Goal: Task Accomplishment & Management: Manage account settings

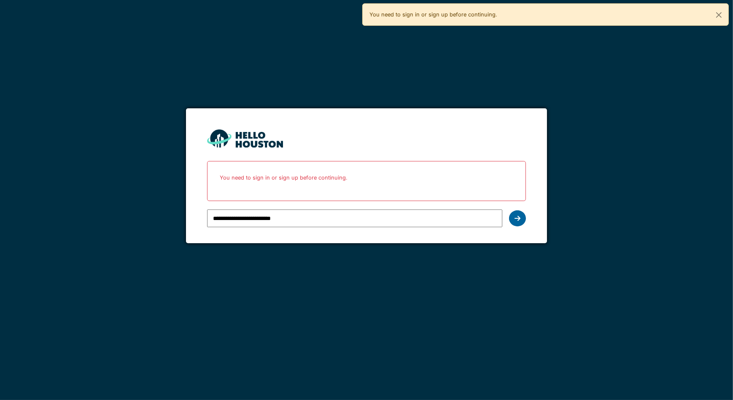
click at [517, 221] on icon at bounding box center [518, 218] width 6 height 7
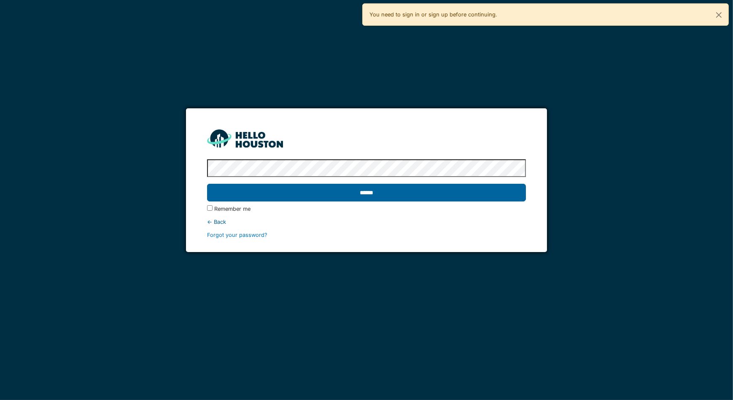
click at [296, 194] on input "******" at bounding box center [366, 193] width 319 height 18
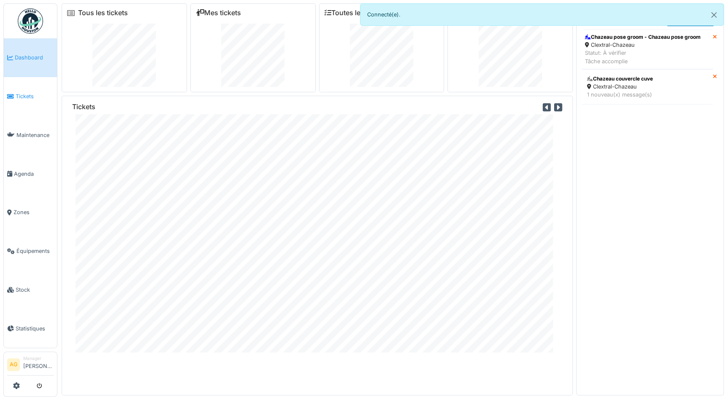
click at [21, 97] on span "Tickets" at bounding box center [35, 96] width 38 height 8
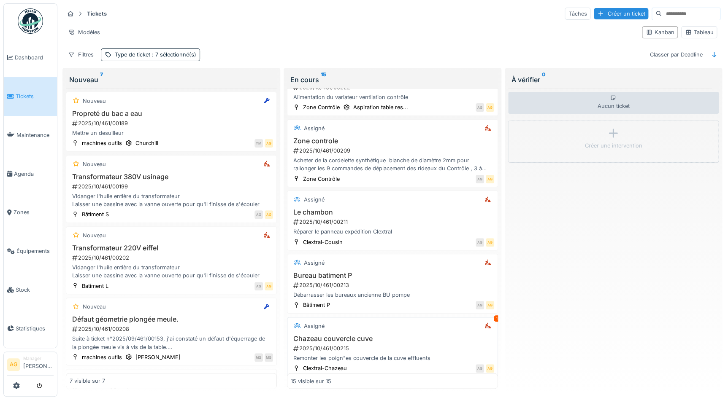
scroll to position [709, 0]
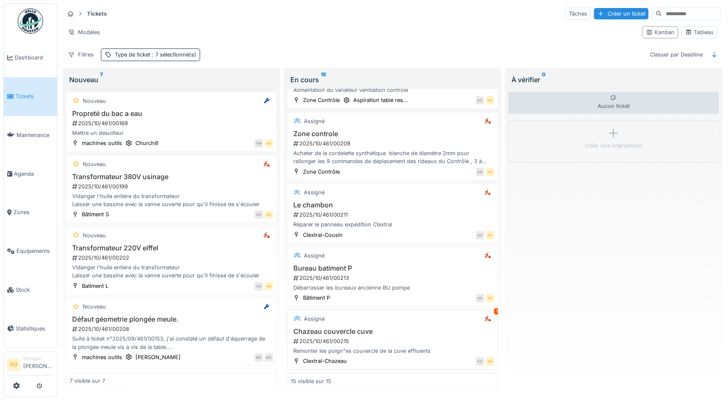
click at [422, 318] on div "Assigné 1" at bounding box center [392, 319] width 203 height 11
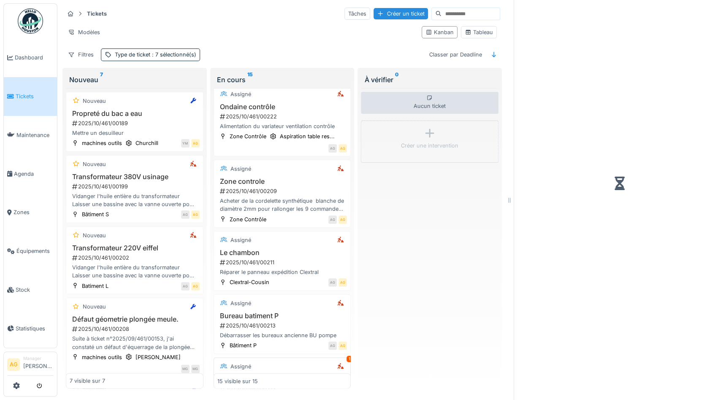
scroll to position [749, 0]
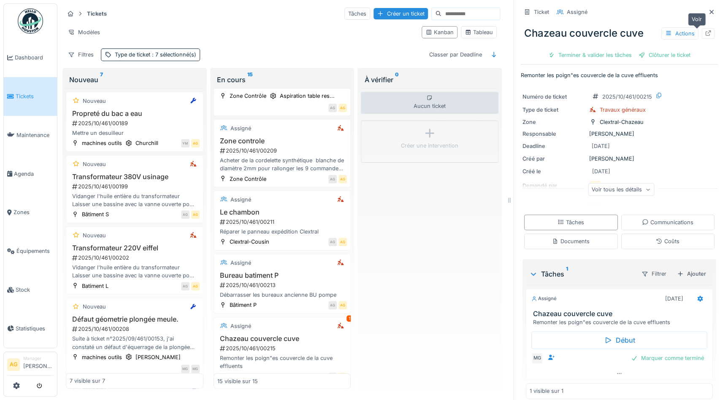
click at [701, 38] on div at bounding box center [707, 33] width 13 height 11
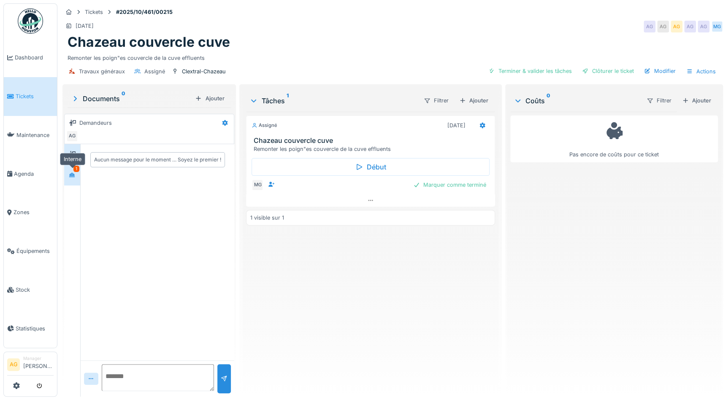
click at [73, 178] on div at bounding box center [72, 175] width 7 height 8
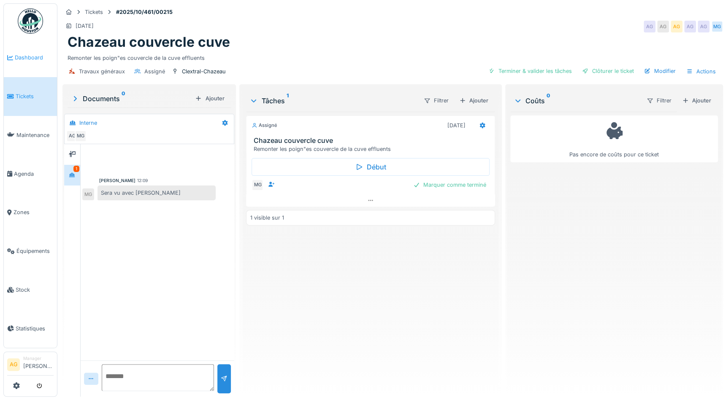
click at [35, 65] on link "Dashboard" at bounding box center [30, 57] width 53 height 39
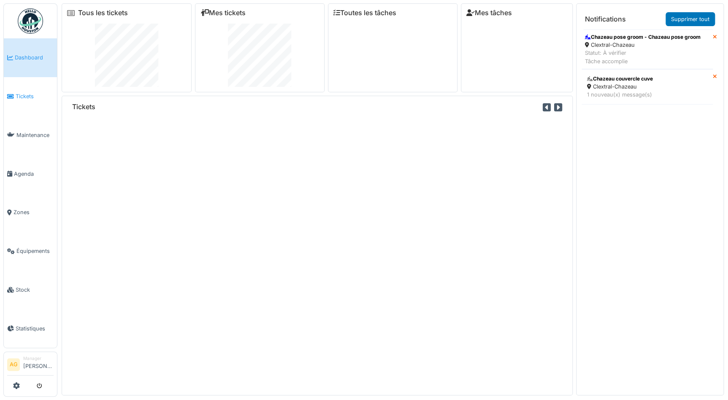
click at [30, 99] on span "Tickets" at bounding box center [35, 96] width 38 height 8
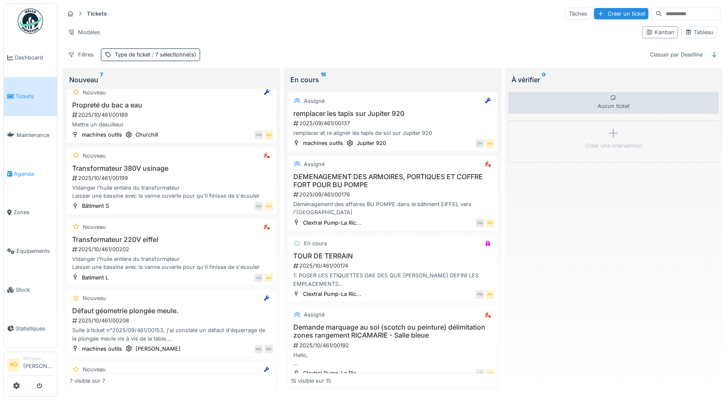
click at [27, 171] on span "Agenda" at bounding box center [34, 174] width 40 height 8
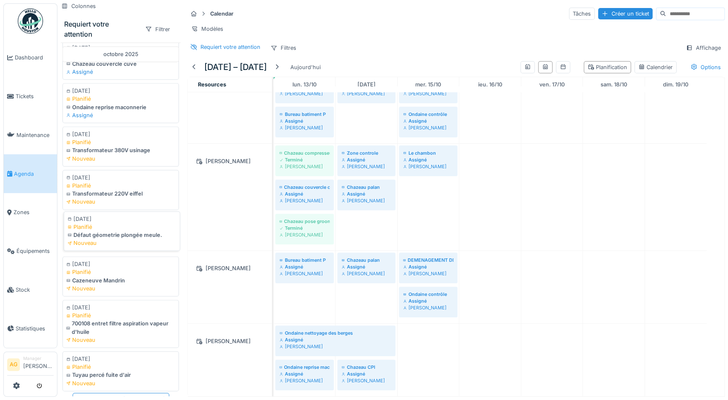
scroll to position [472, 0]
drag, startPoint x: 117, startPoint y: 140, endPoint x: 302, endPoint y: 302, distance: 245.7
click at [302, 302] on div "Colonnes Requiert votre attention Filtrer août 2025 14/08/2025 En retard Préven…" at bounding box center [392, 200] width 670 height 400
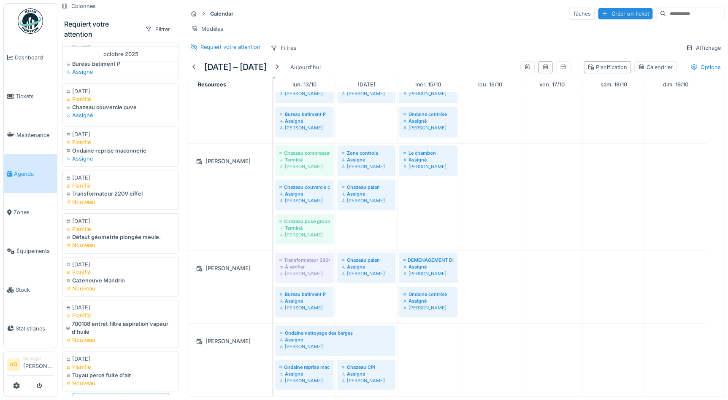
scroll to position [8, 0]
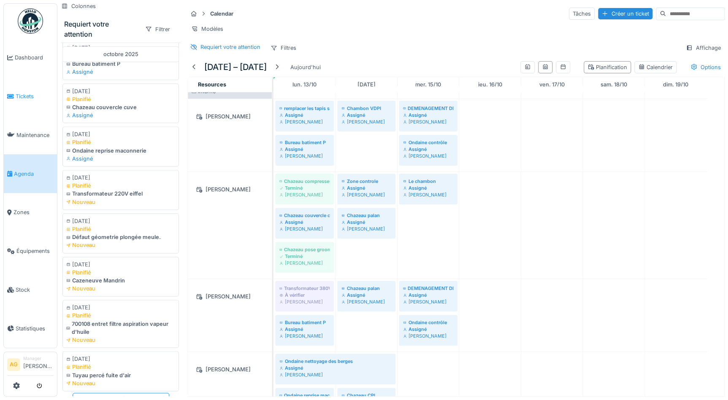
click at [22, 92] on span "Tickets" at bounding box center [35, 96] width 38 height 8
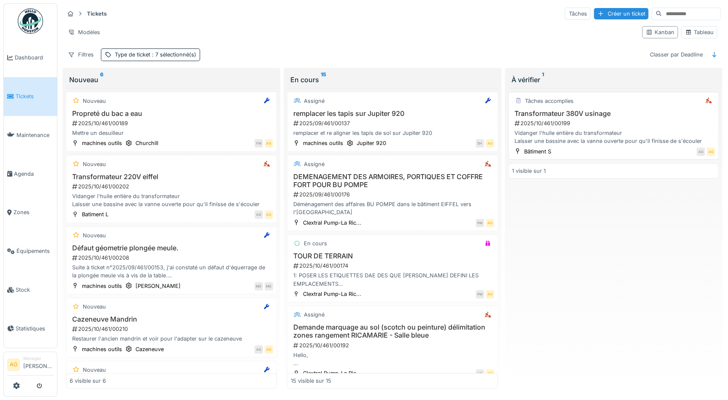
click at [611, 132] on div "Vidanger l'huile entière du transformateur Laisser une bassine avec la vanne ou…" at bounding box center [613, 137] width 203 height 16
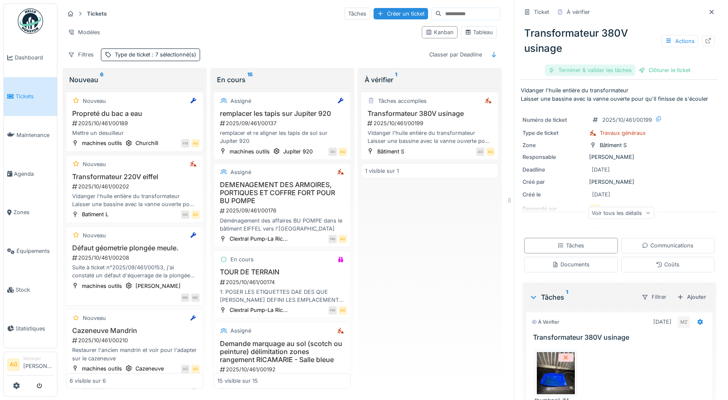
click at [588, 73] on div "Terminer & valider les tâches" at bounding box center [589, 70] width 90 height 11
click at [604, 72] on div "Clôturer le ticket" at bounding box center [619, 70] width 59 height 11
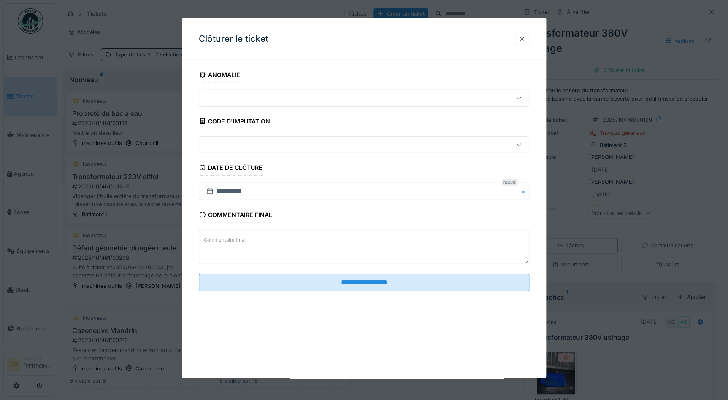
scroll to position [5, 0]
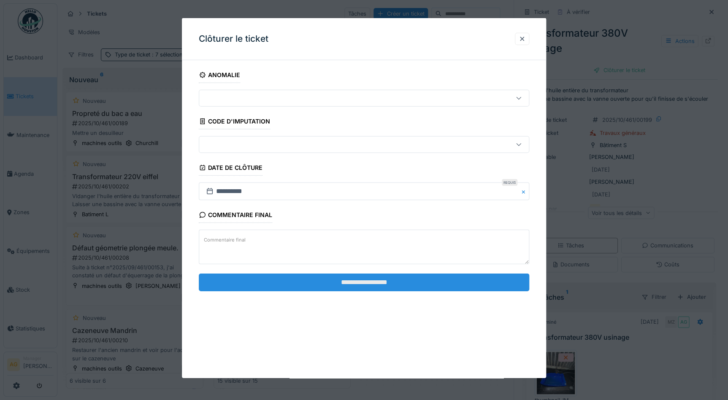
click at [379, 281] on input "**********" at bounding box center [364, 282] width 330 height 18
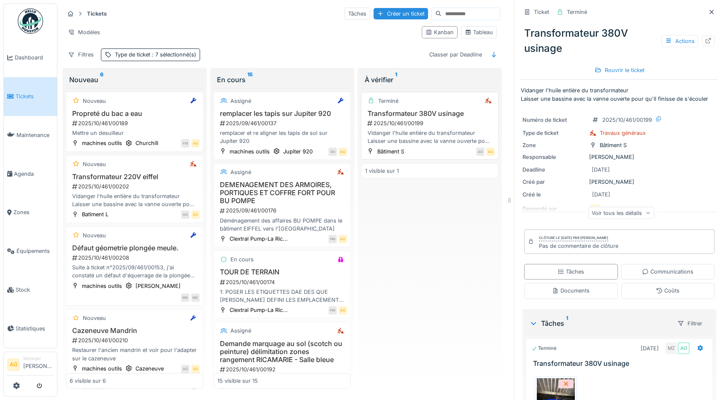
scroll to position [0, 0]
click at [708, 12] on icon at bounding box center [711, 11] width 7 height 5
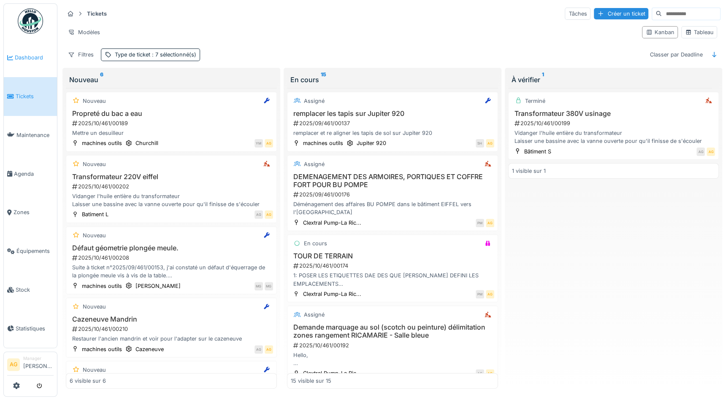
click at [29, 57] on span "Dashboard" at bounding box center [34, 58] width 39 height 8
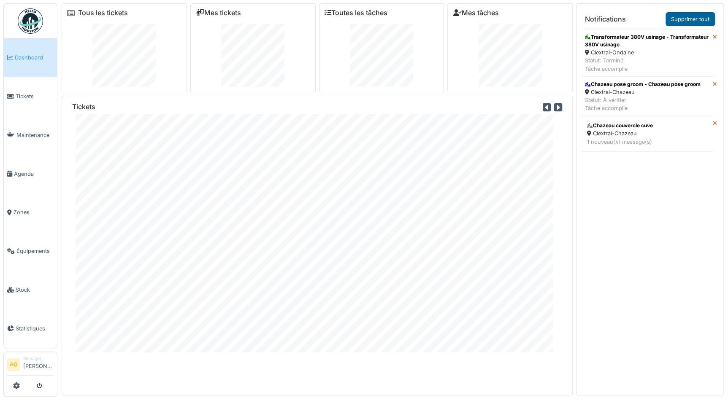
click at [692, 18] on link "Supprimer tout" at bounding box center [689, 19] width 49 height 14
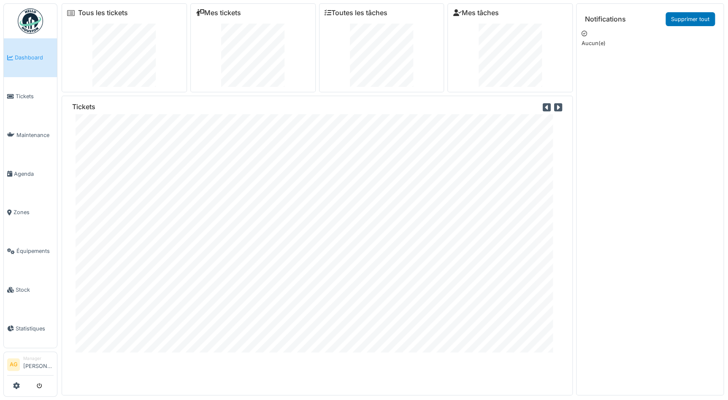
click at [31, 60] on span "Dashboard" at bounding box center [34, 58] width 39 height 8
